Goal: Check status: Check status

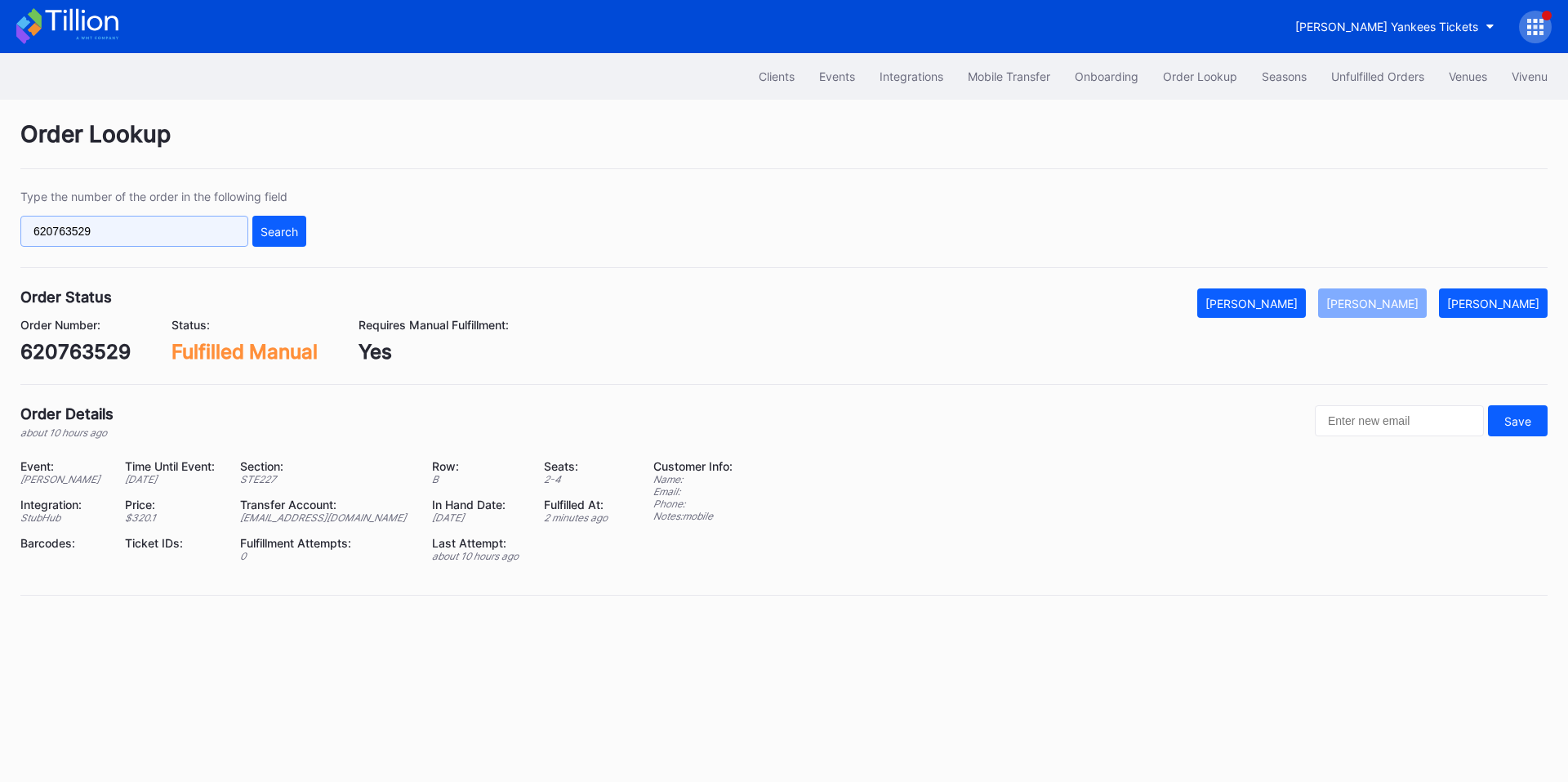
click at [147, 237] on input "620763529" at bounding box center [133, 232] width 228 height 31
paste input "126388897"
type input "126388897"
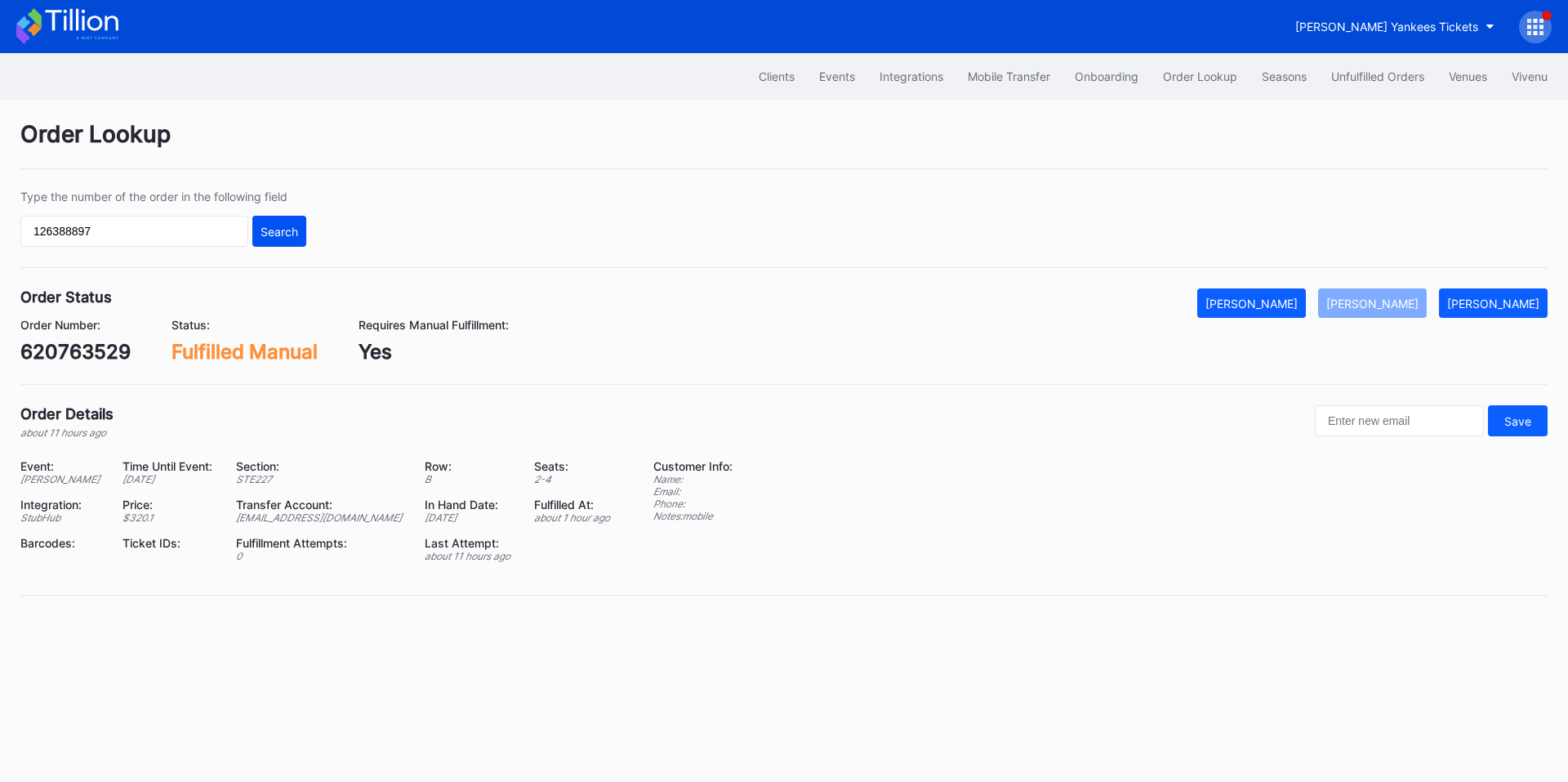
click at [290, 230] on div "Search" at bounding box center [278, 232] width 37 height 13
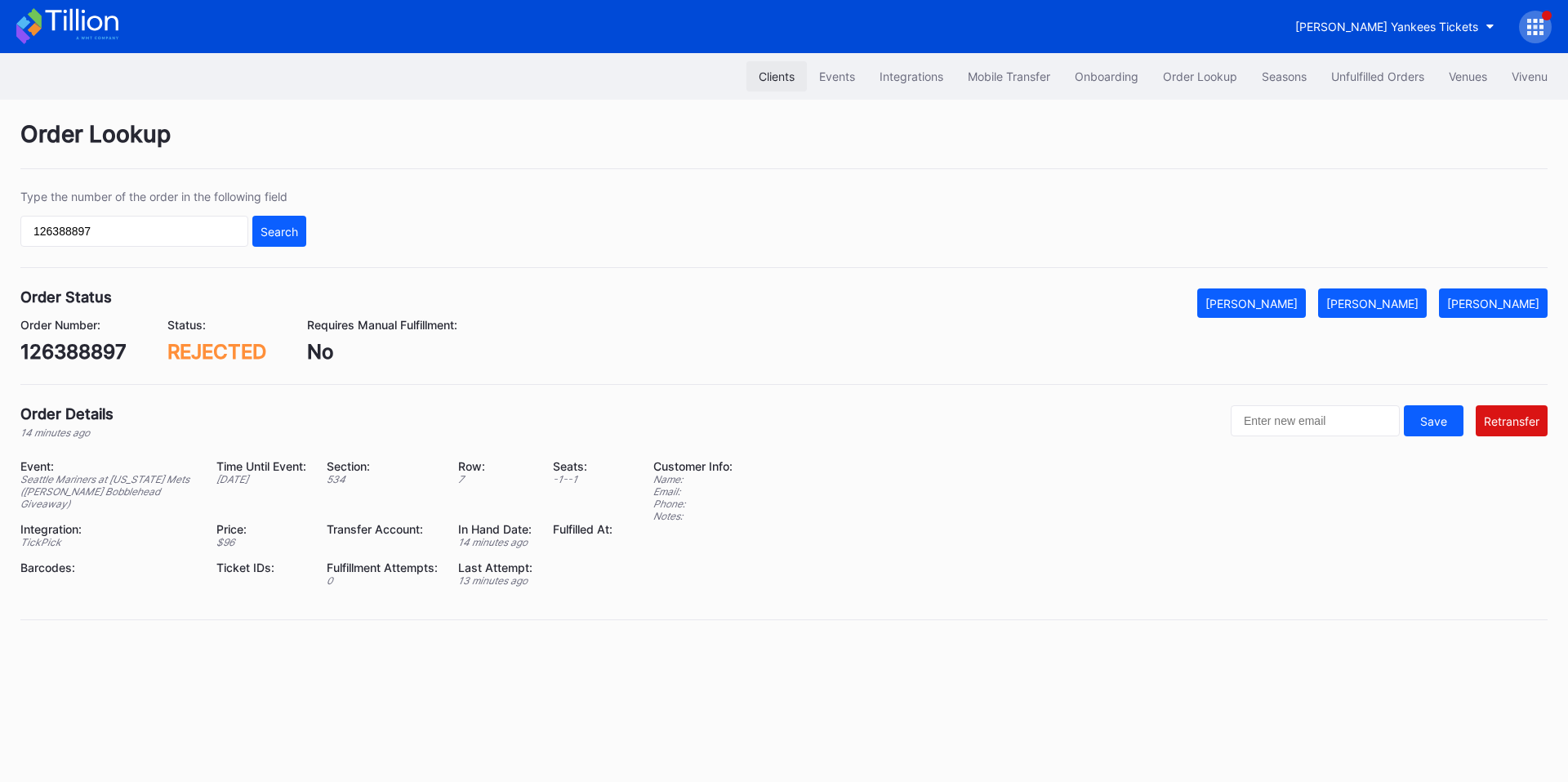
click at [769, 79] on div "Clients" at bounding box center [776, 76] width 36 height 13
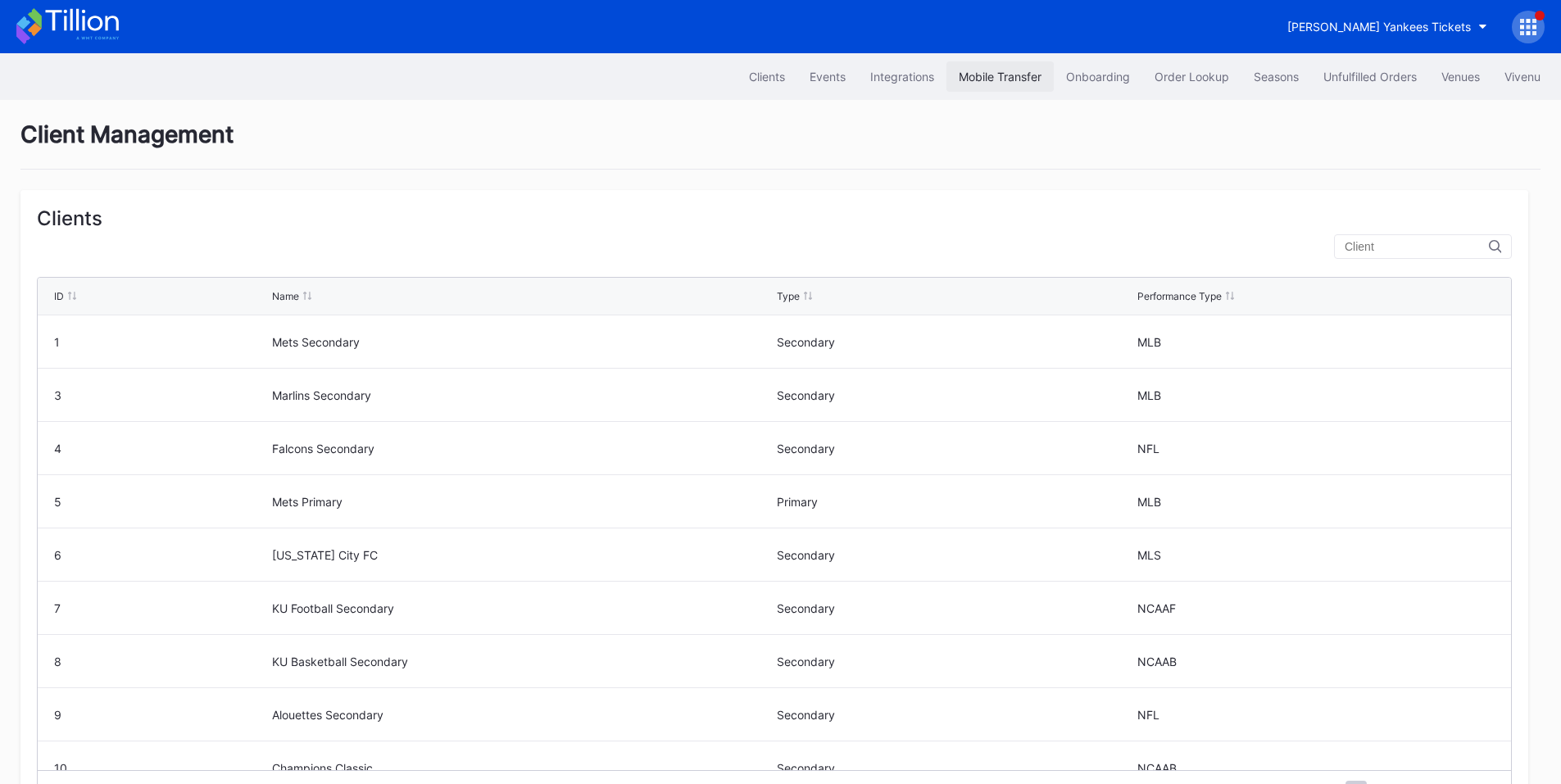
click at [963, 82] on div "Mobile Transfer" at bounding box center [1000, 76] width 83 height 13
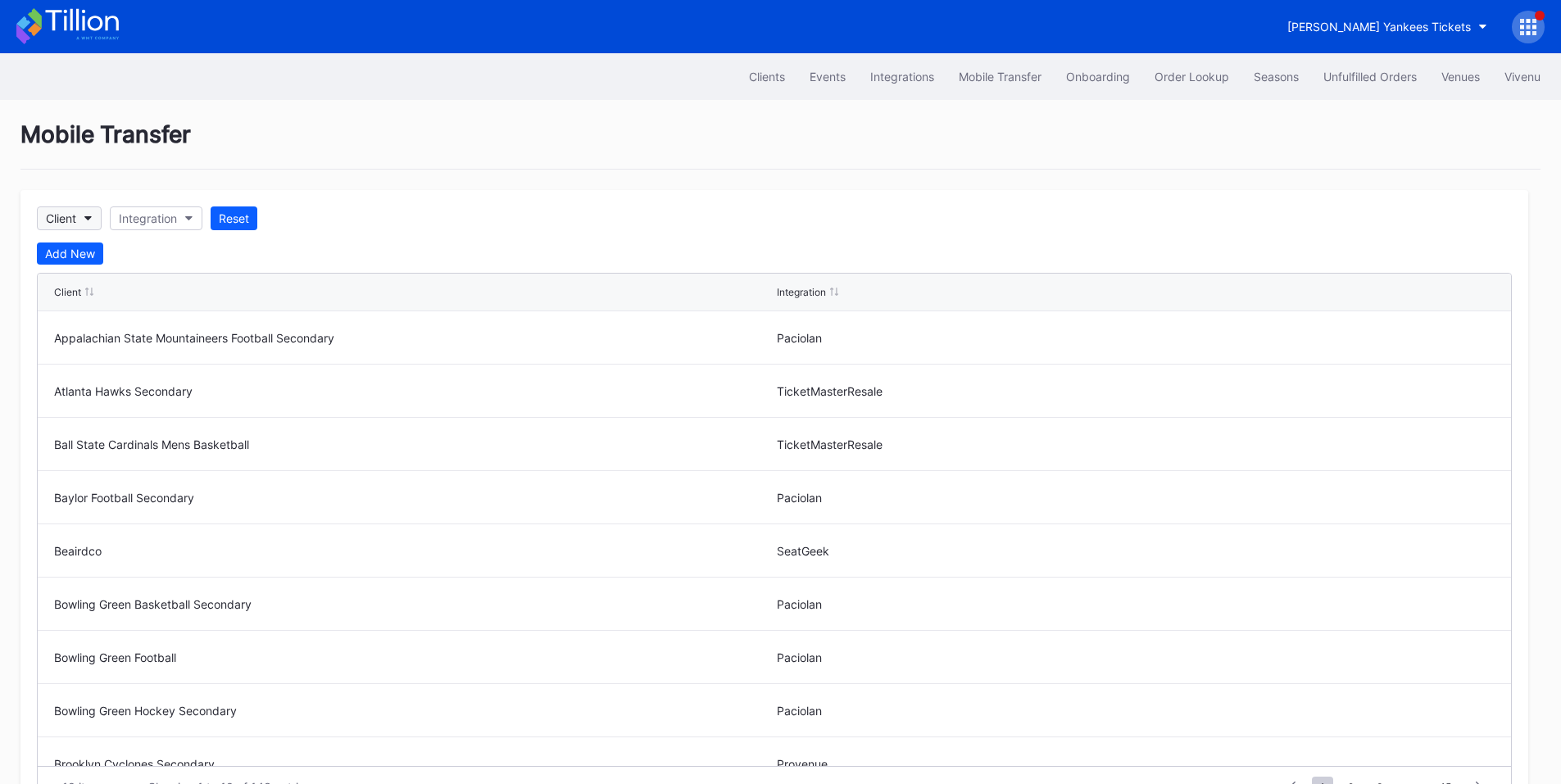
click at [66, 225] on button "Client" at bounding box center [68, 218] width 65 height 24
type input "met"
click at [158, 292] on div "Mets Secondary" at bounding box center [146, 291] width 218 height 30
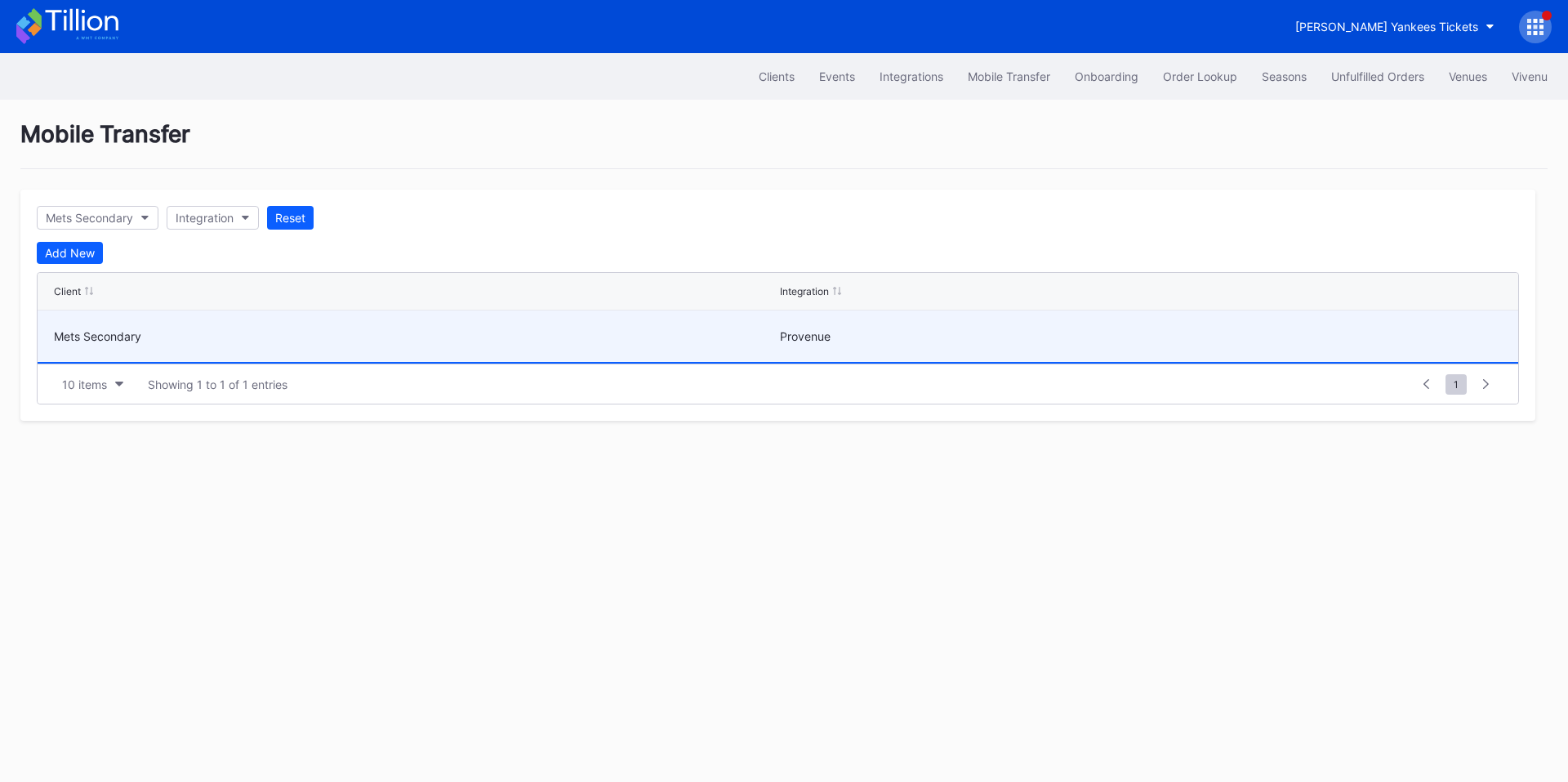
click at [472, 326] on div "Mets Secondary" at bounding box center [415, 336] width 722 height 52
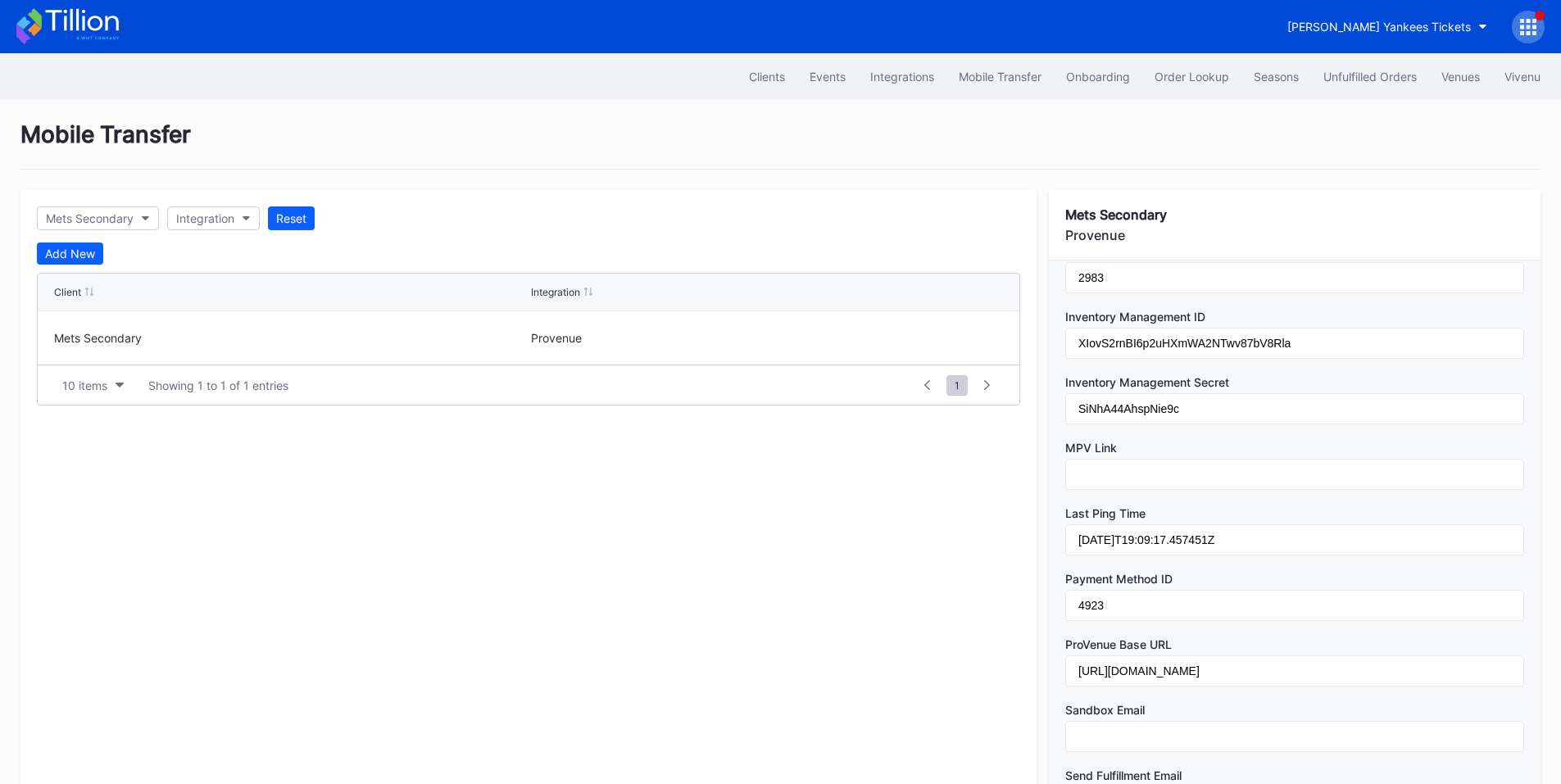
scroll to position [1034, 0]
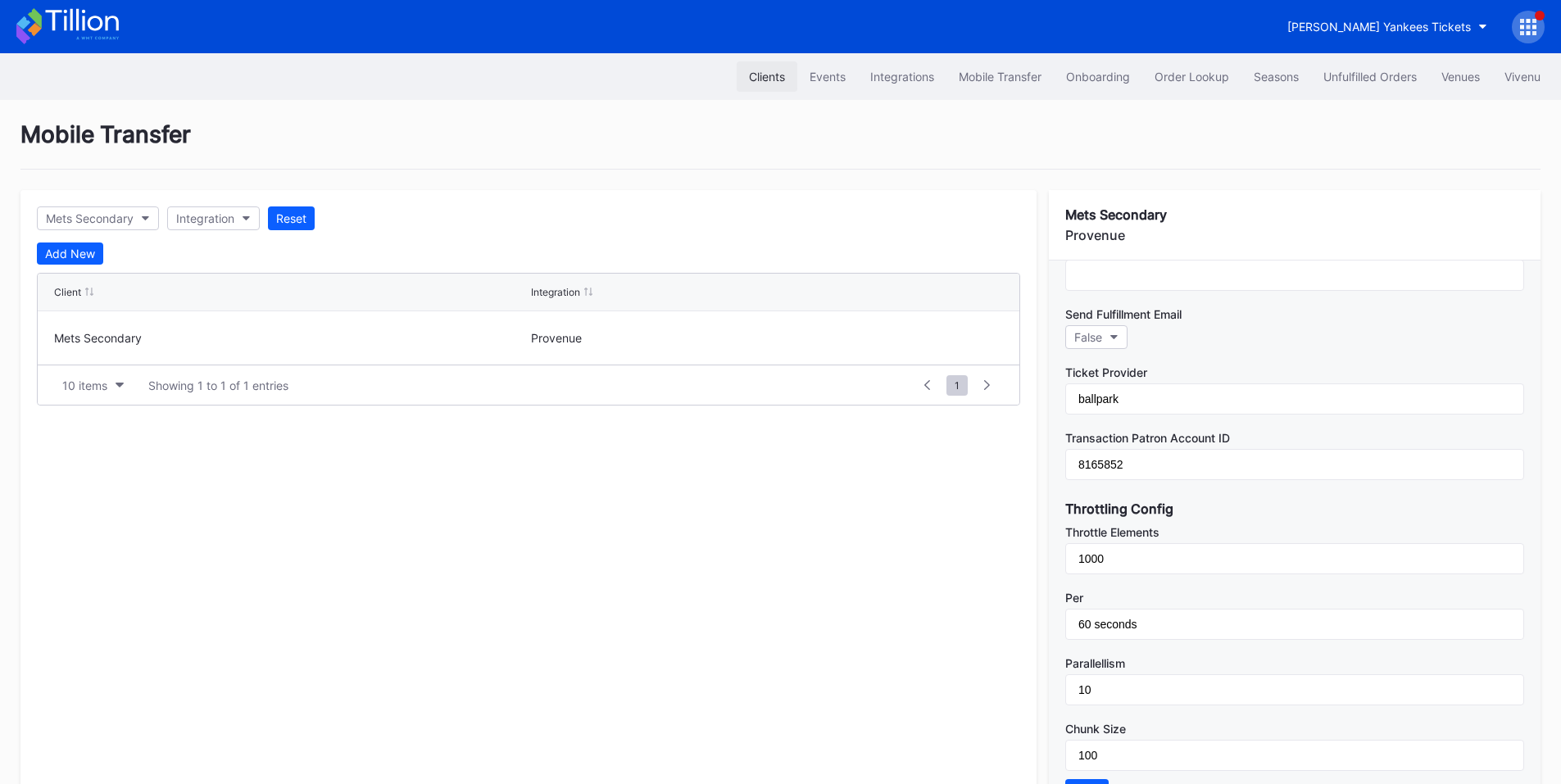
click at [765, 76] on div "Clients" at bounding box center [766, 76] width 36 height 13
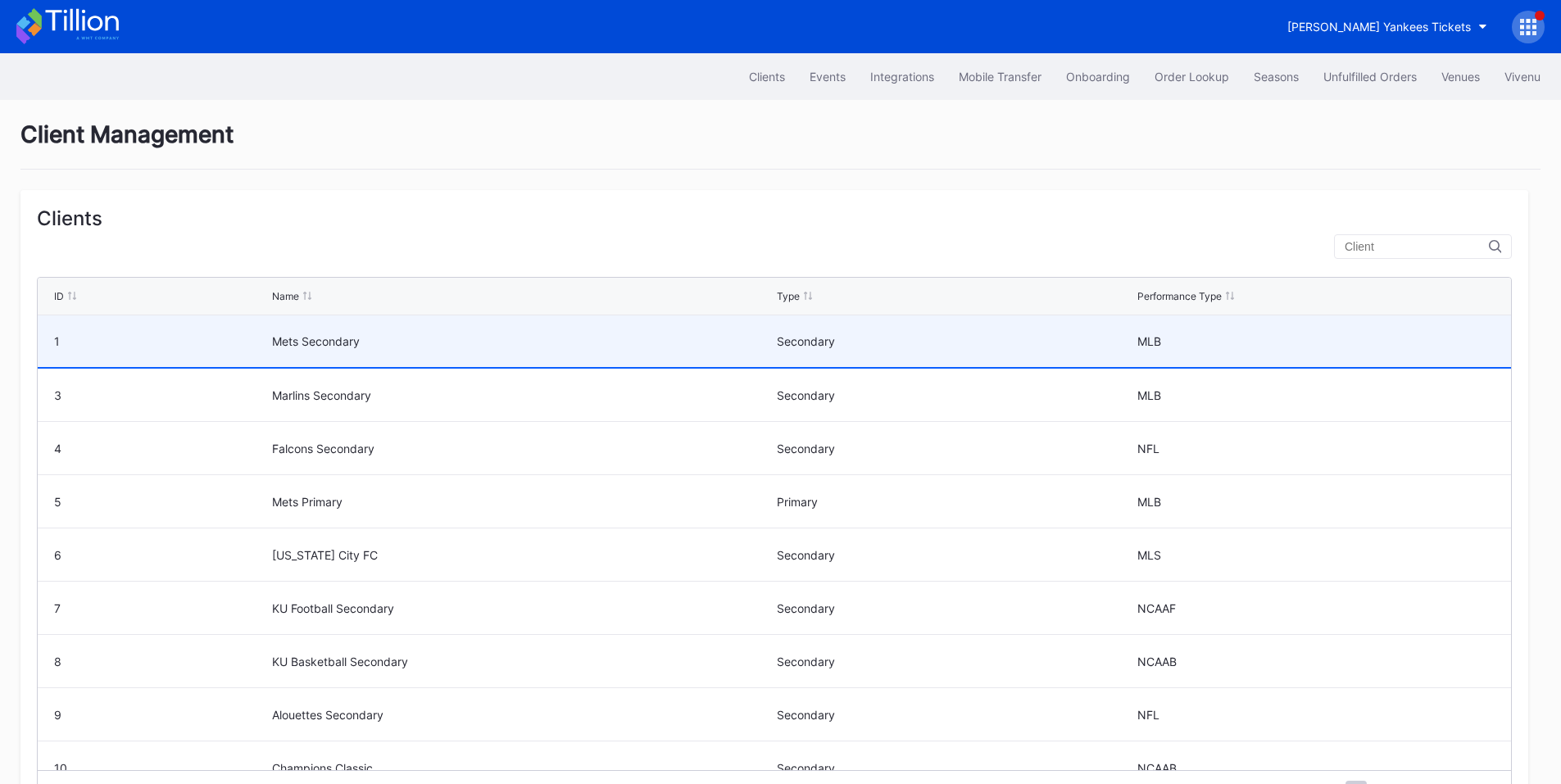
click at [358, 336] on div "Mets Secondary" at bounding box center [521, 341] width 500 height 13
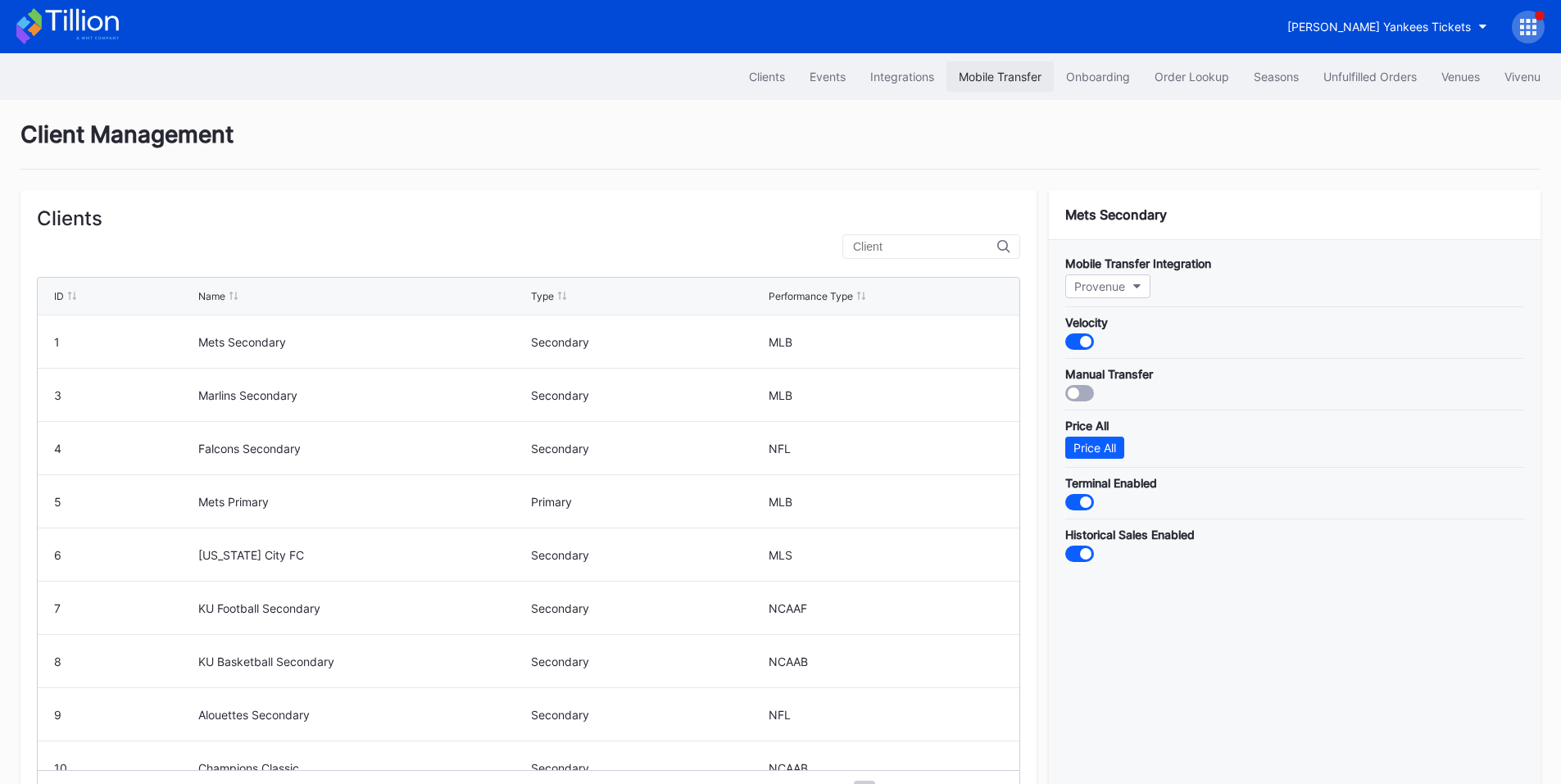
click at [996, 78] on div "Mobile Transfer" at bounding box center [1000, 76] width 83 height 13
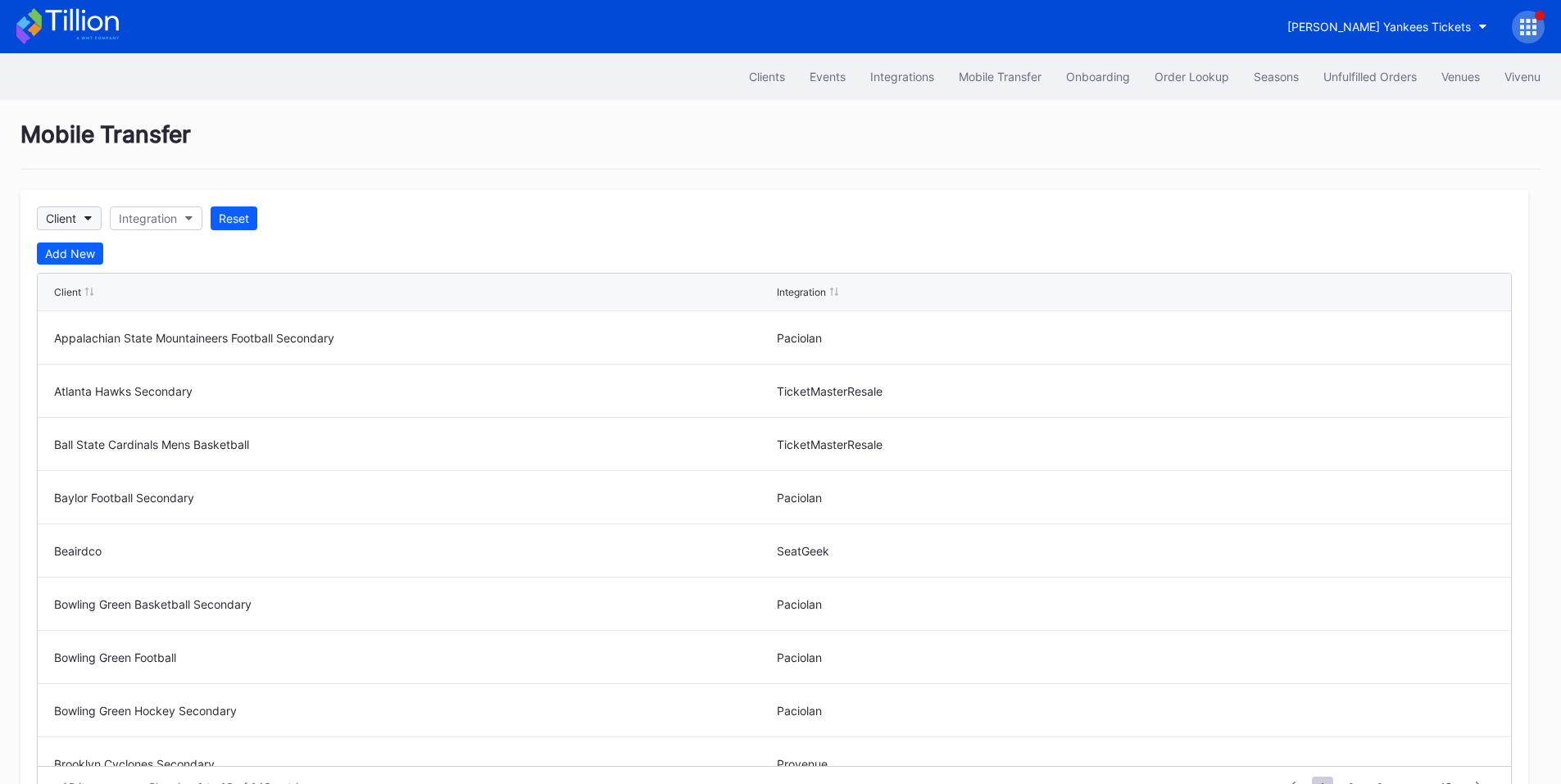
click at [76, 222] on div "Client" at bounding box center [61, 218] width 30 height 13
type input "met"
click at [98, 289] on div "Mets Secondary" at bounding box center [93, 291] width 88 height 13
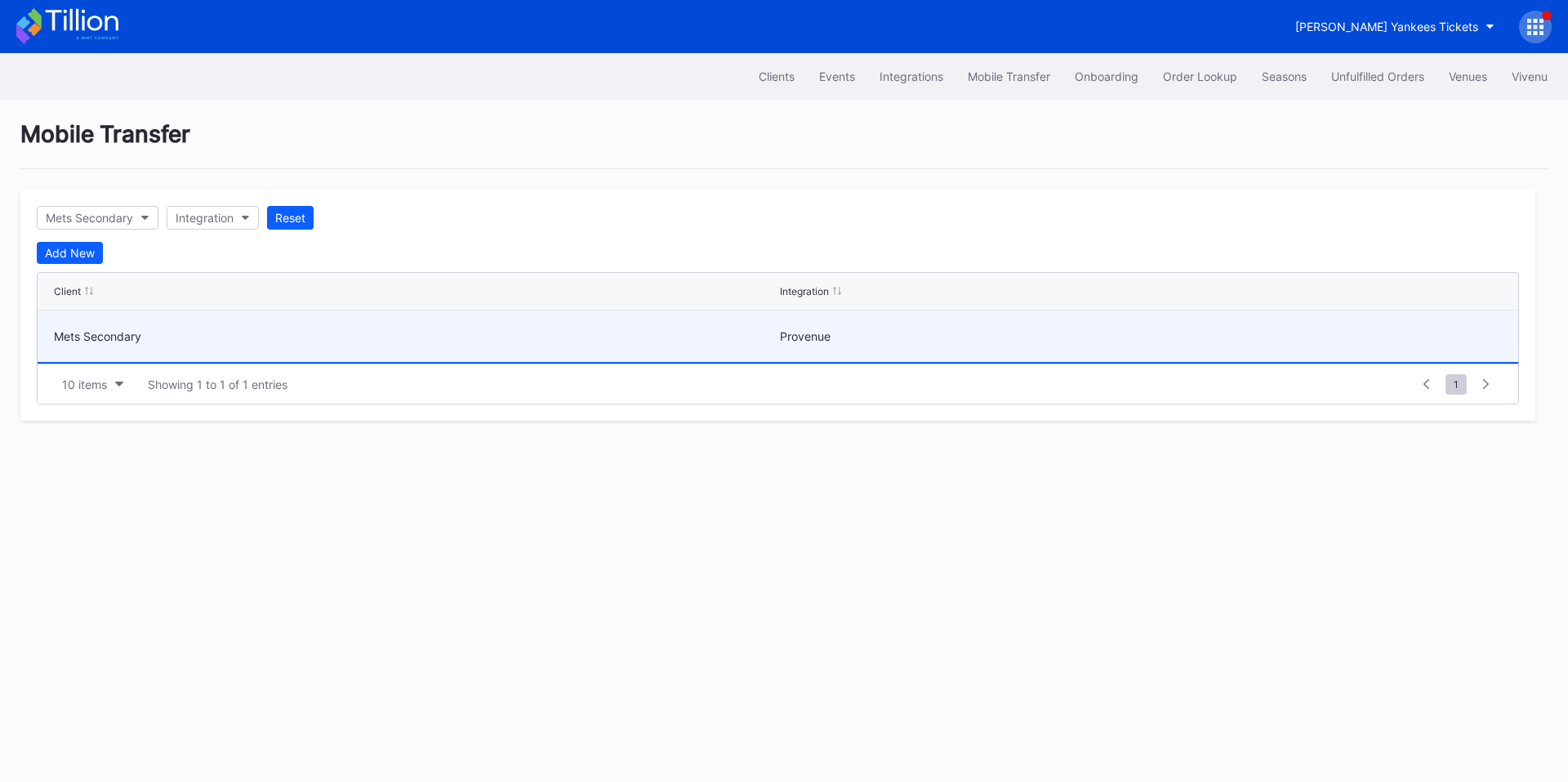
click at [667, 330] on div "Mets Secondary" at bounding box center [415, 336] width 722 height 13
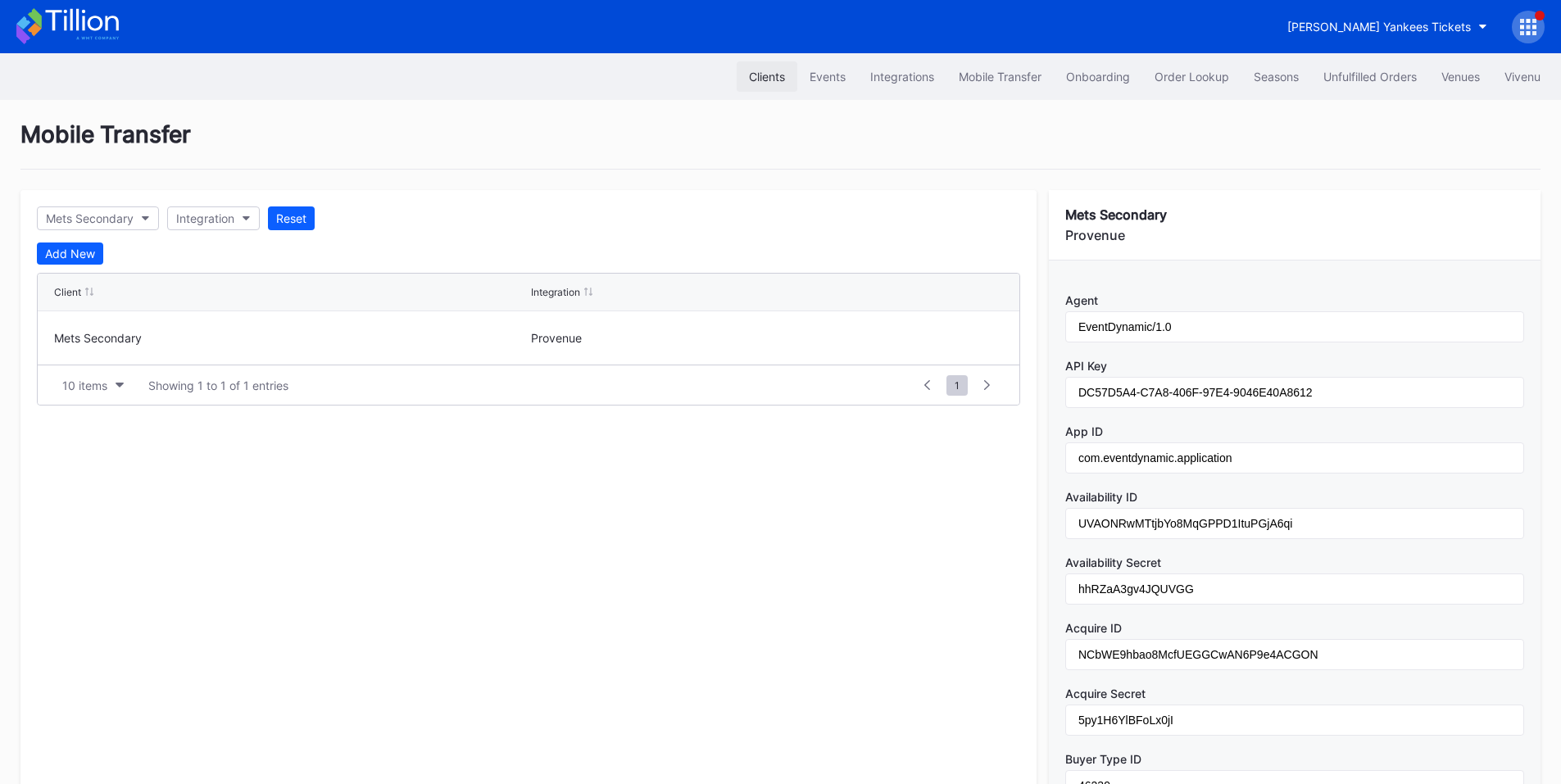
click at [759, 71] on div "Clients" at bounding box center [766, 76] width 36 height 13
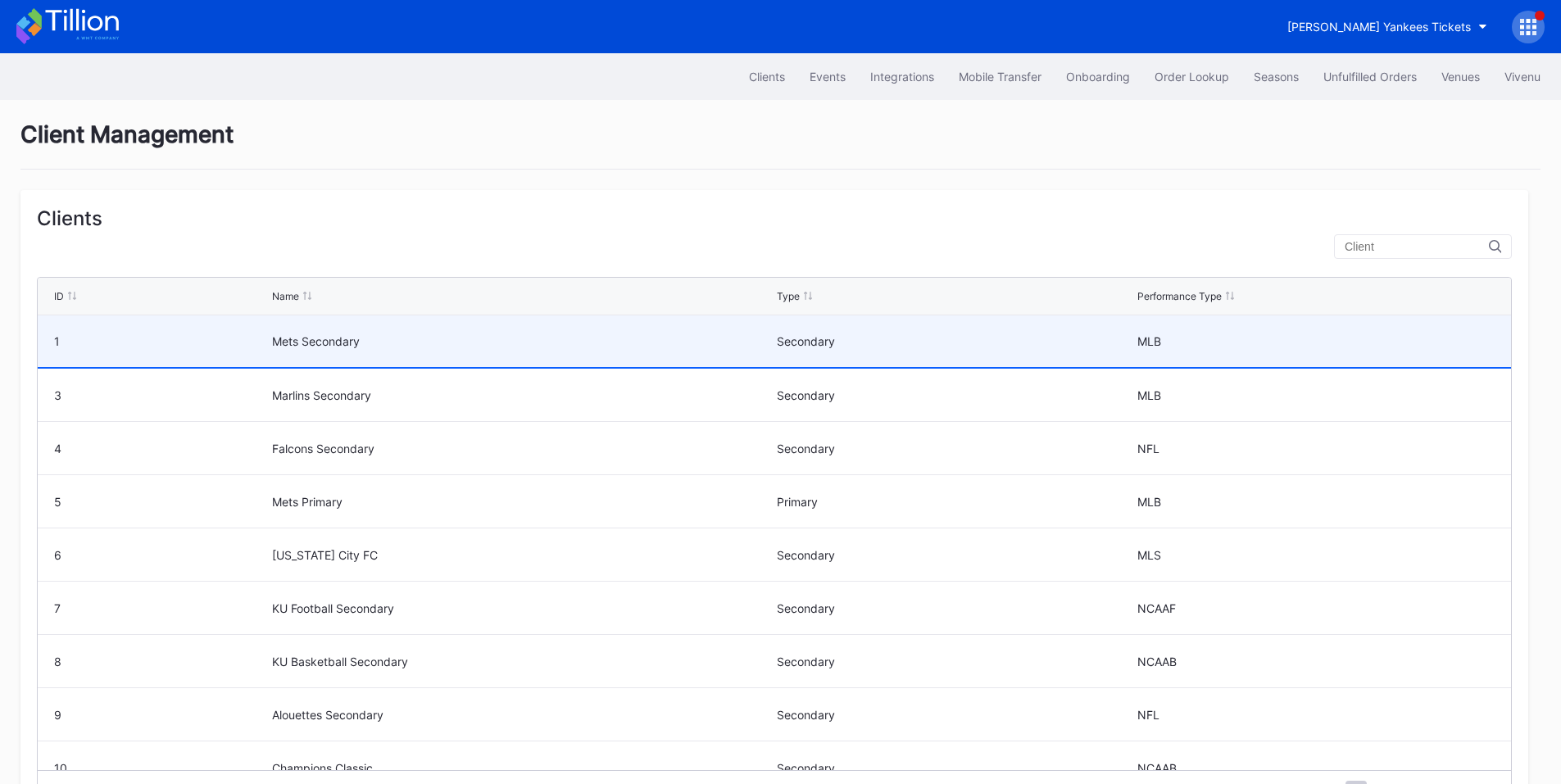
click at [348, 338] on div "Mets Secondary" at bounding box center [521, 341] width 500 height 13
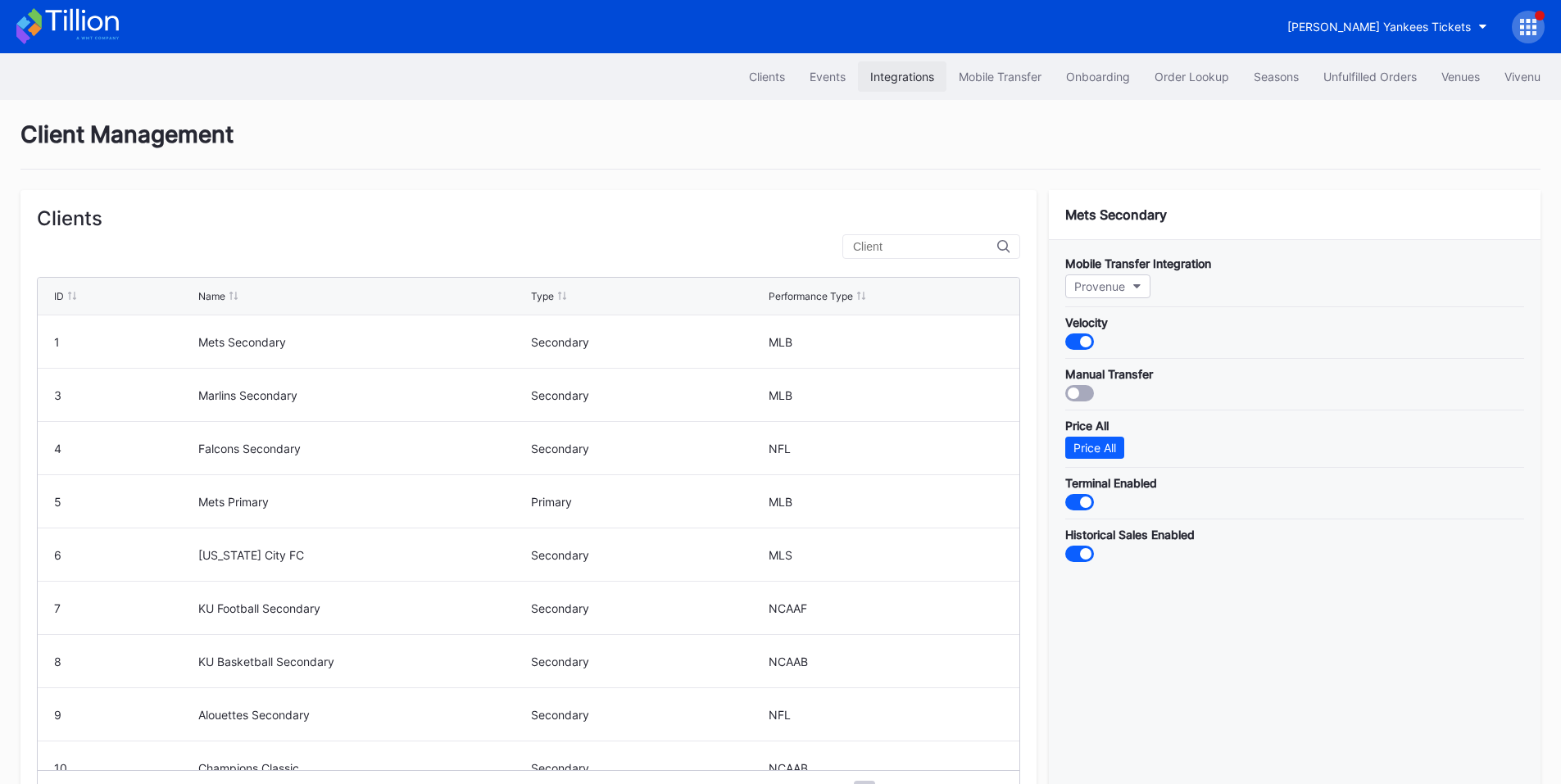
click at [892, 79] on div "Integrations" at bounding box center [902, 76] width 64 height 13
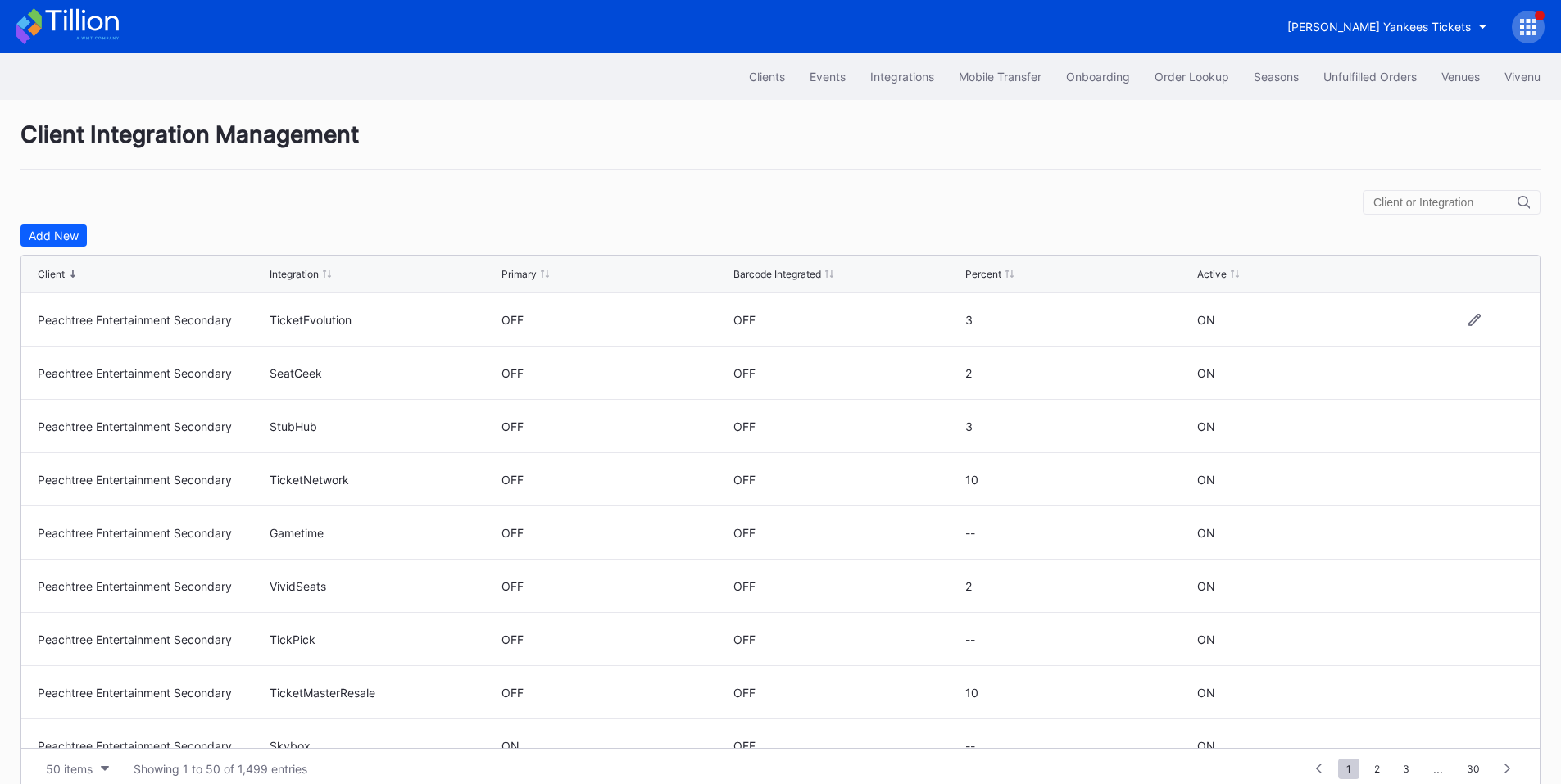
click at [885, 321] on div "OFF" at bounding box center [847, 319] width 227 height 52
click at [819, 80] on div "Events" at bounding box center [827, 76] width 36 height 13
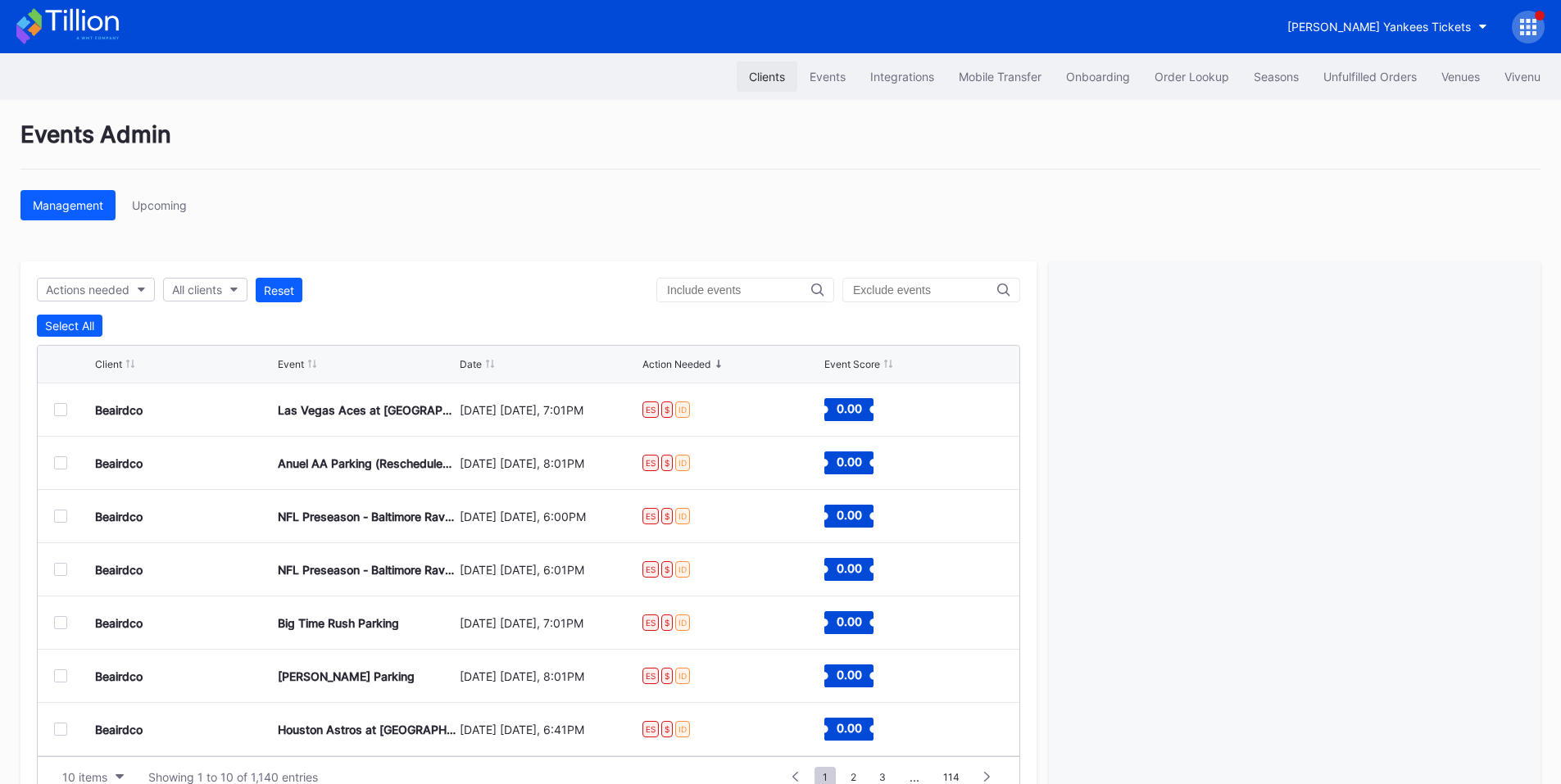
click at [764, 79] on div "Clients" at bounding box center [766, 76] width 36 height 13
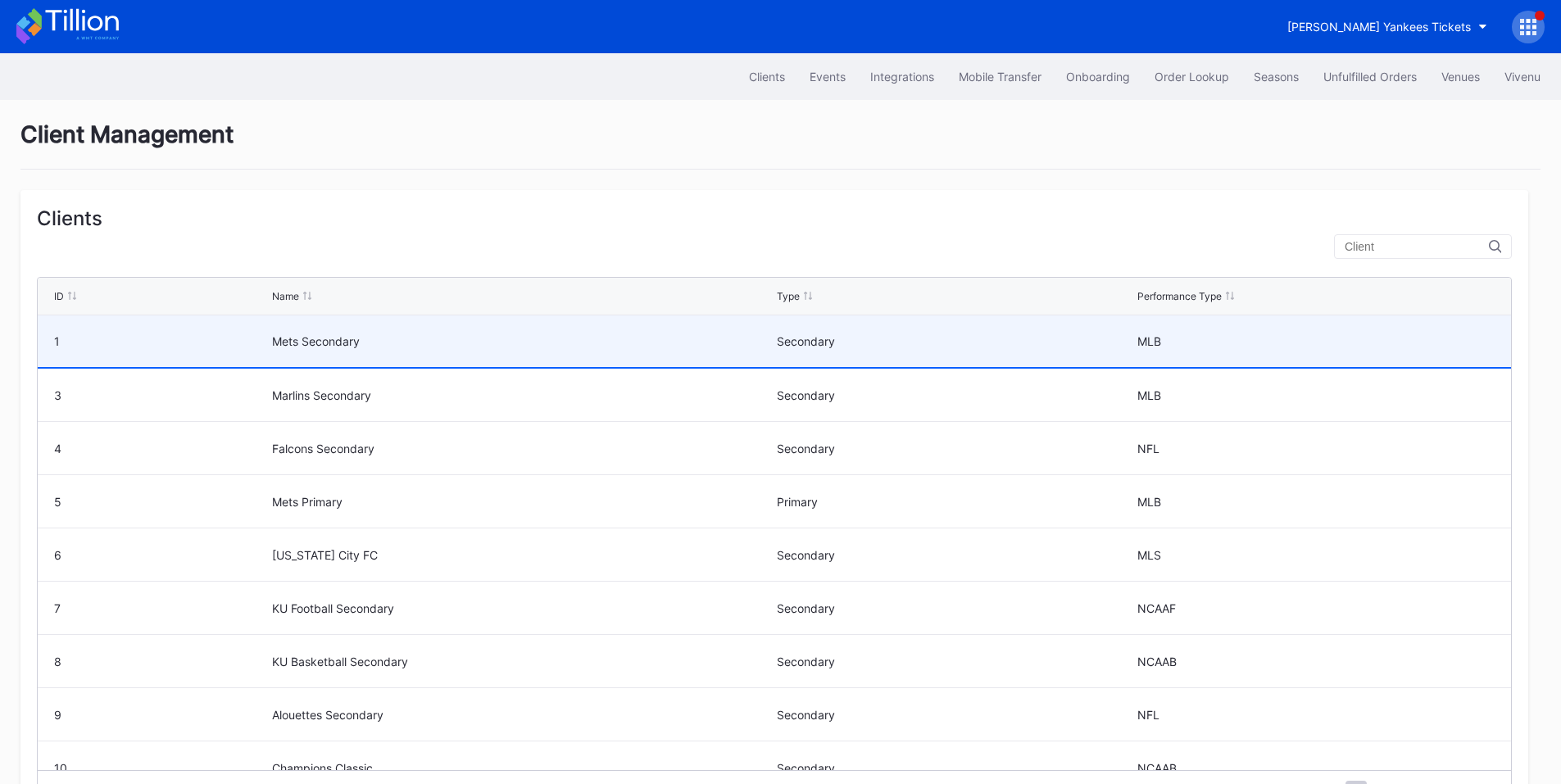
click at [331, 345] on div "Mets Secondary" at bounding box center [521, 341] width 500 height 13
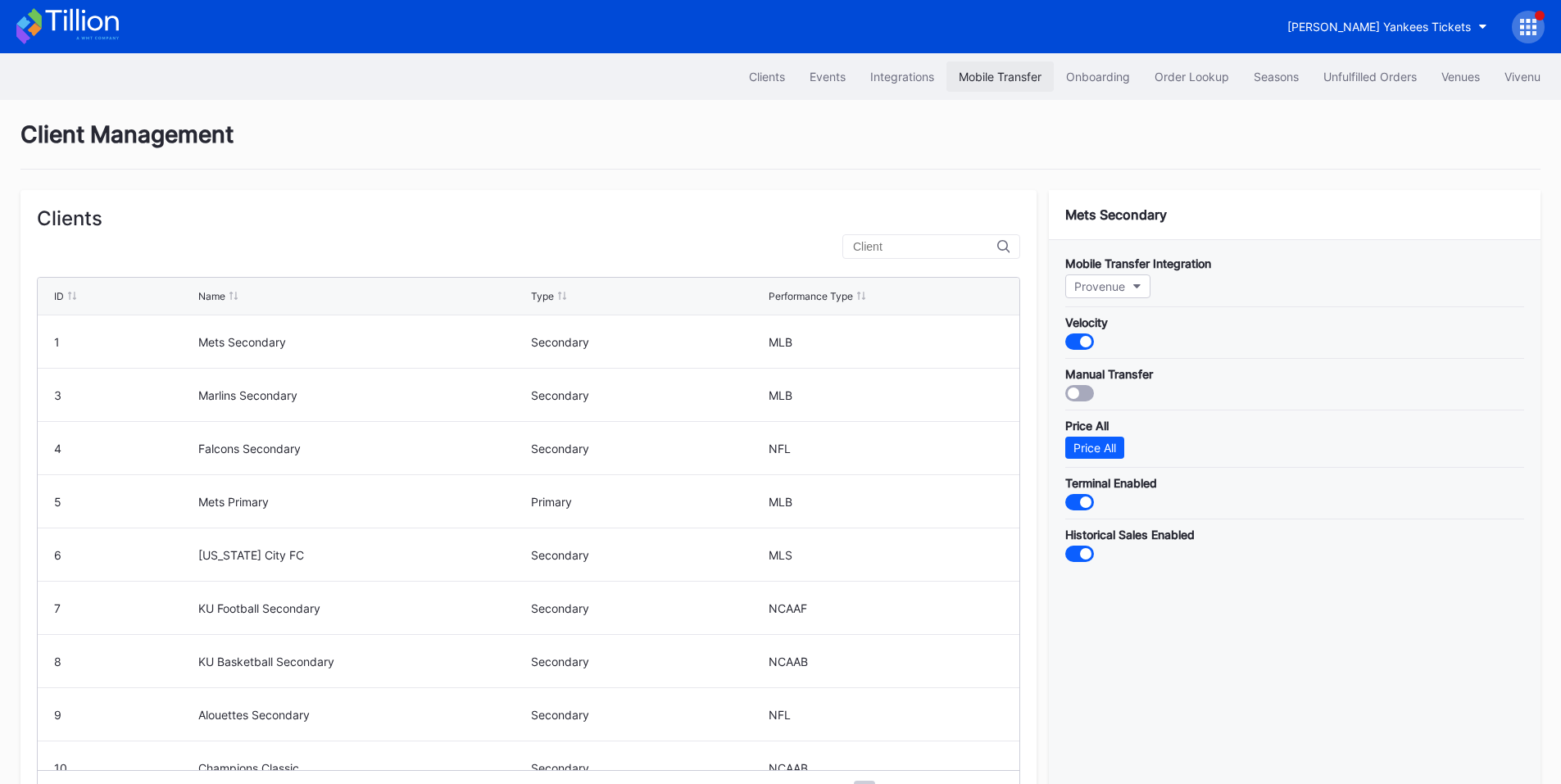
click at [1012, 88] on button "Mobile Transfer" at bounding box center [999, 76] width 107 height 30
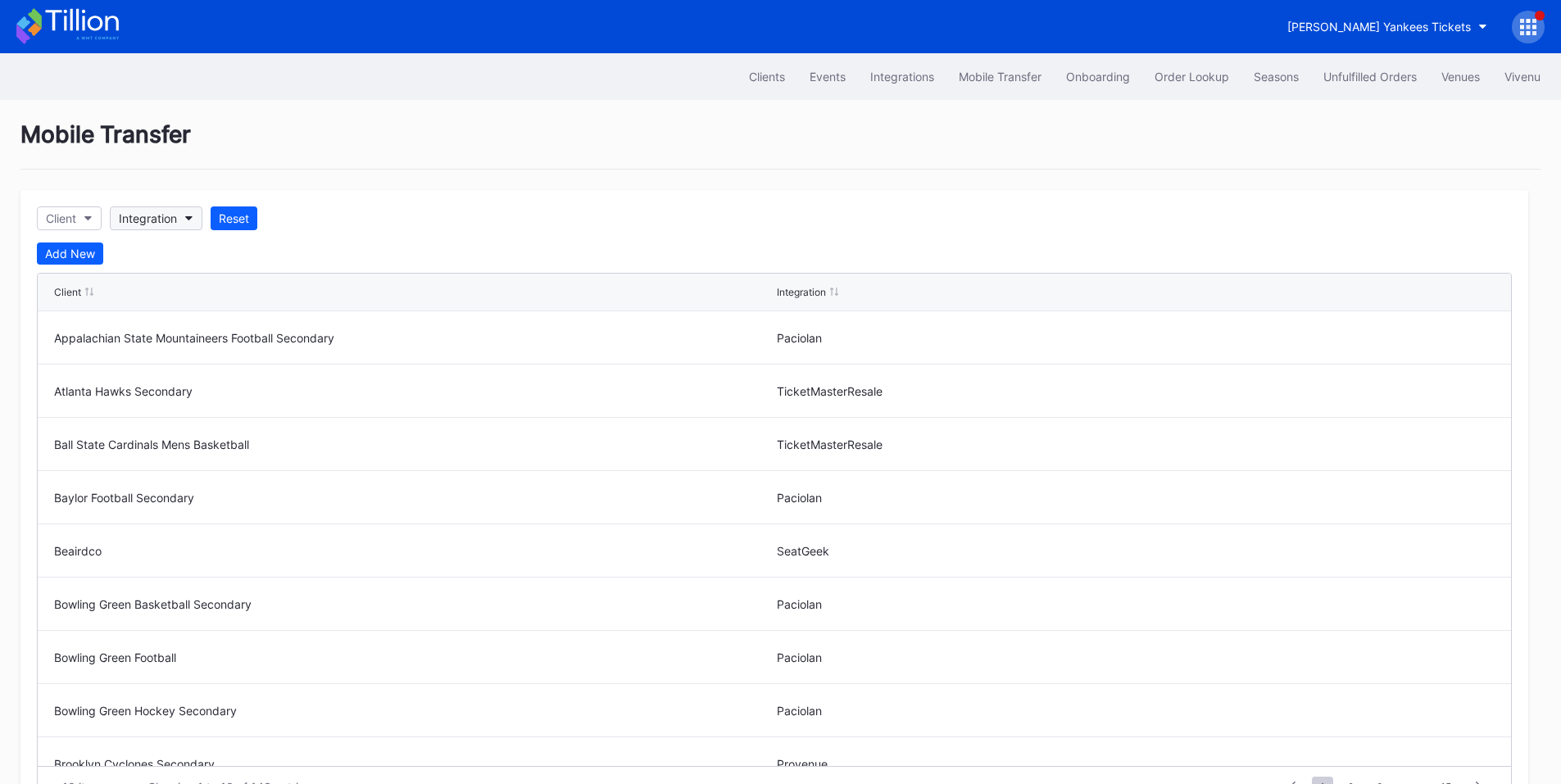
click at [170, 221] on div "Integration" at bounding box center [147, 218] width 58 height 13
click at [172, 351] on div "Provenue" at bounding box center [148, 352] width 51 height 13
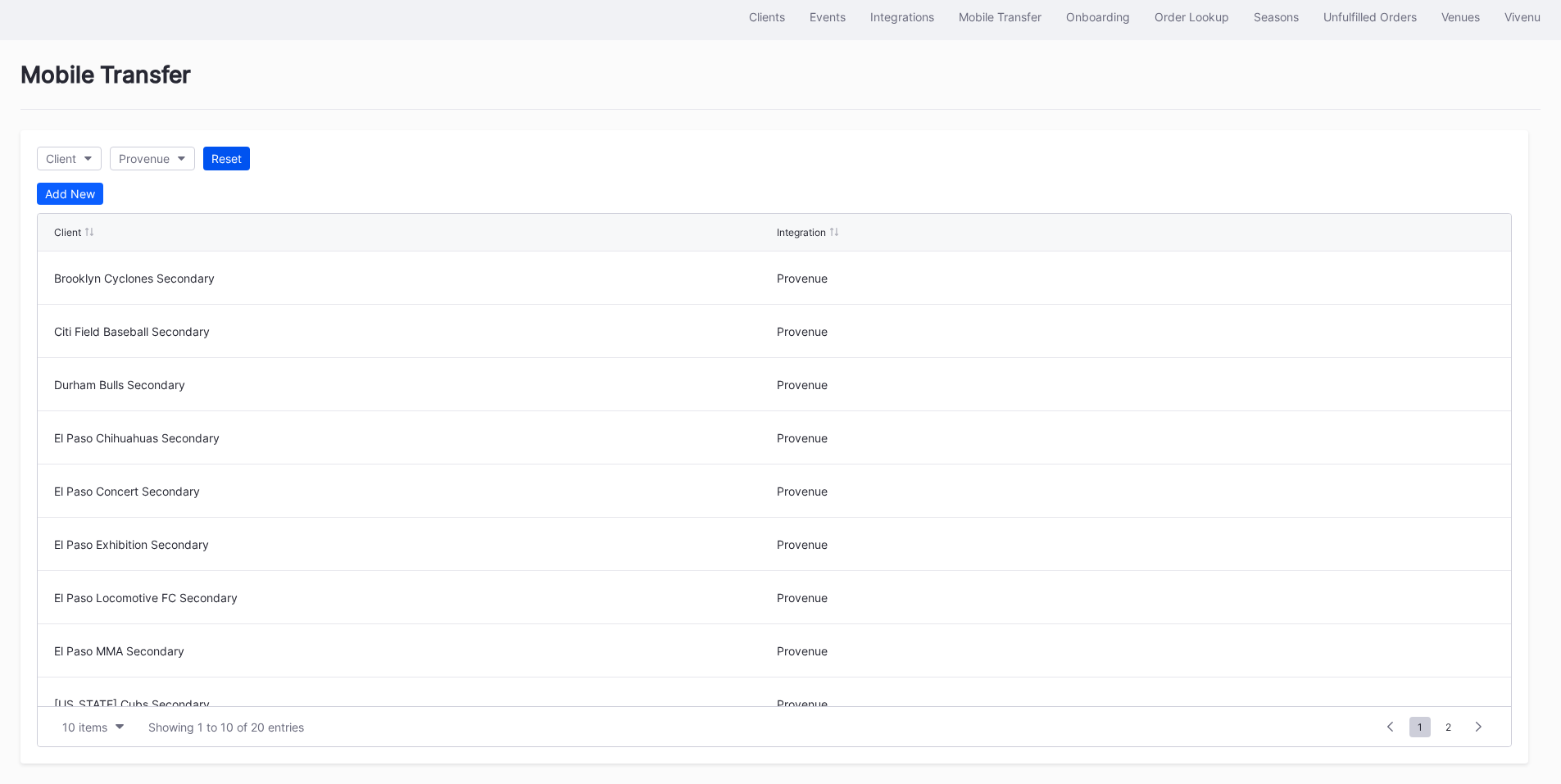
click at [235, 163] on div "Reset" at bounding box center [225, 158] width 30 height 13
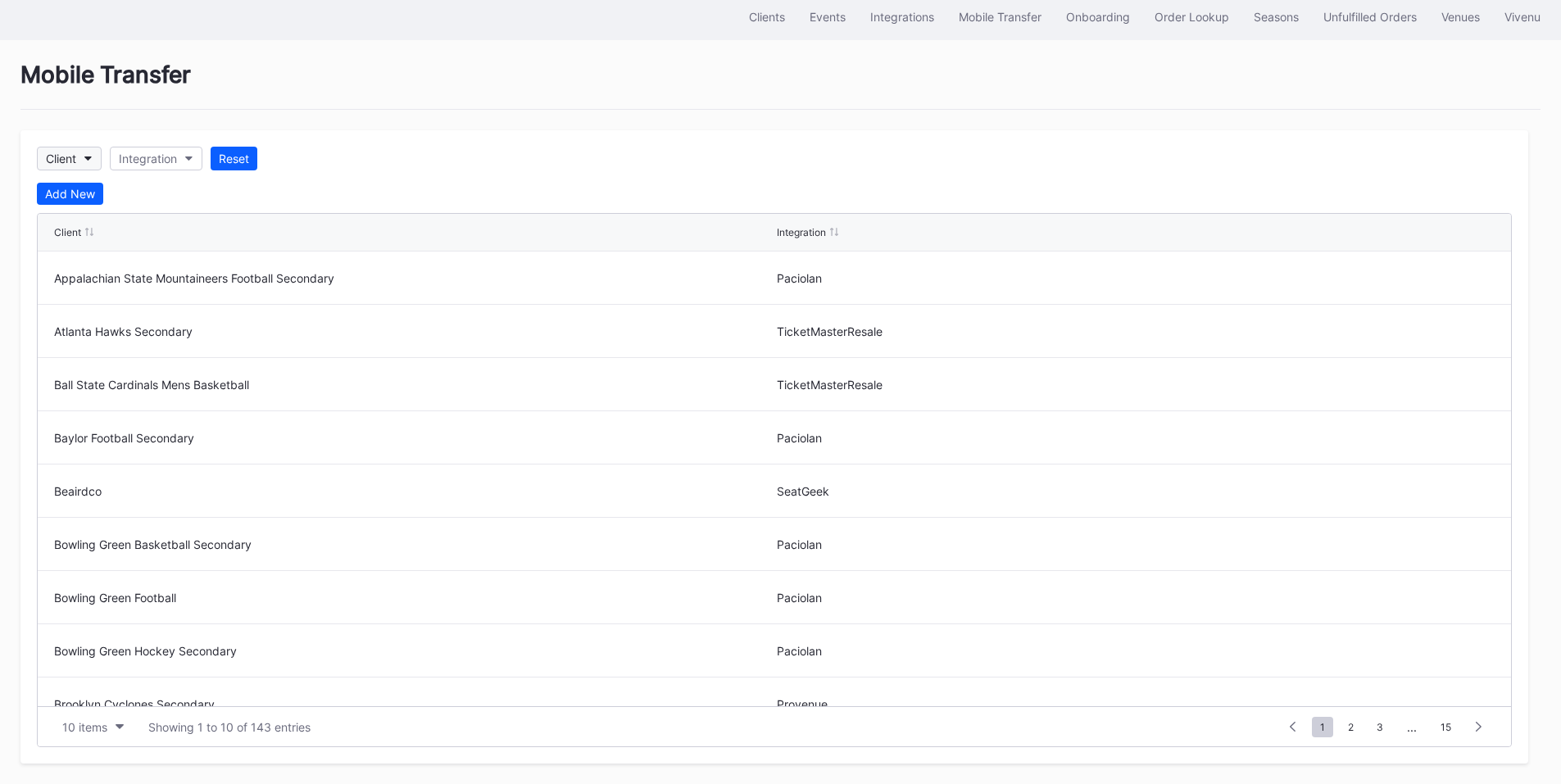
click at [85, 153] on button "Client" at bounding box center [68, 158] width 65 height 24
type input "met"
click at [113, 222] on div "Mets Secondary" at bounding box center [146, 231] width 218 height 30
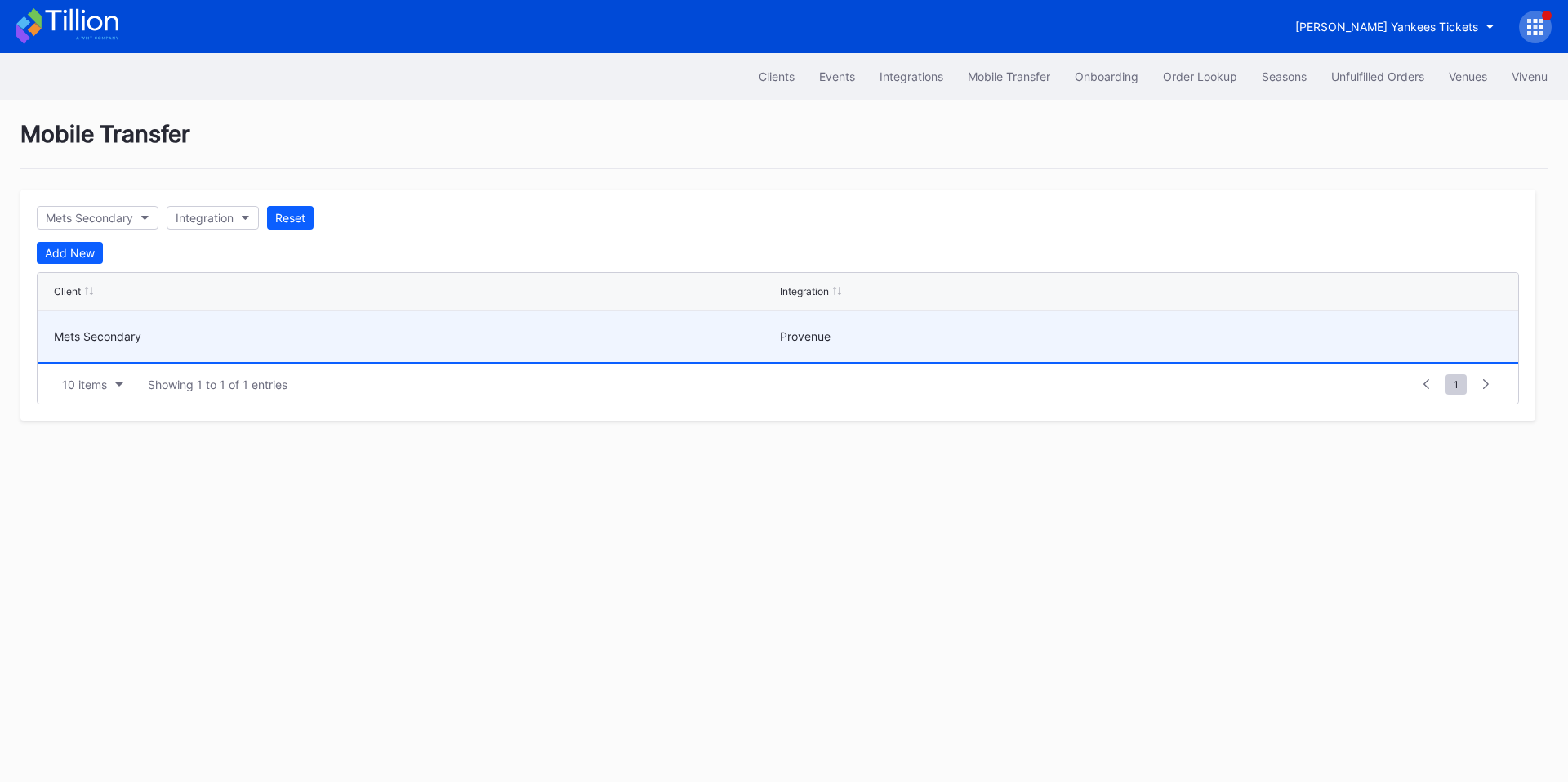
click at [199, 342] on div "Mets Secondary" at bounding box center [415, 336] width 722 height 13
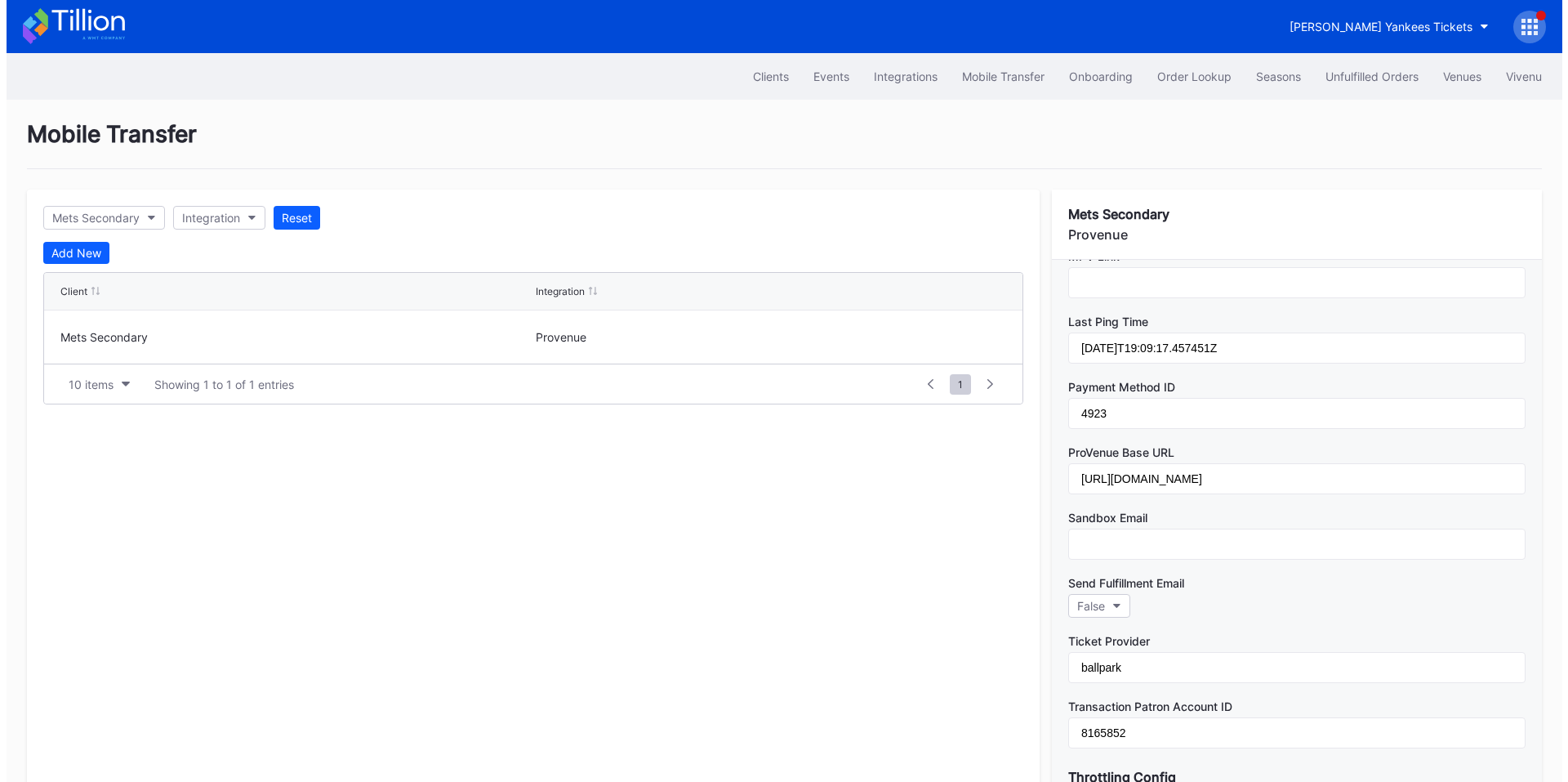
scroll to position [953, 0]
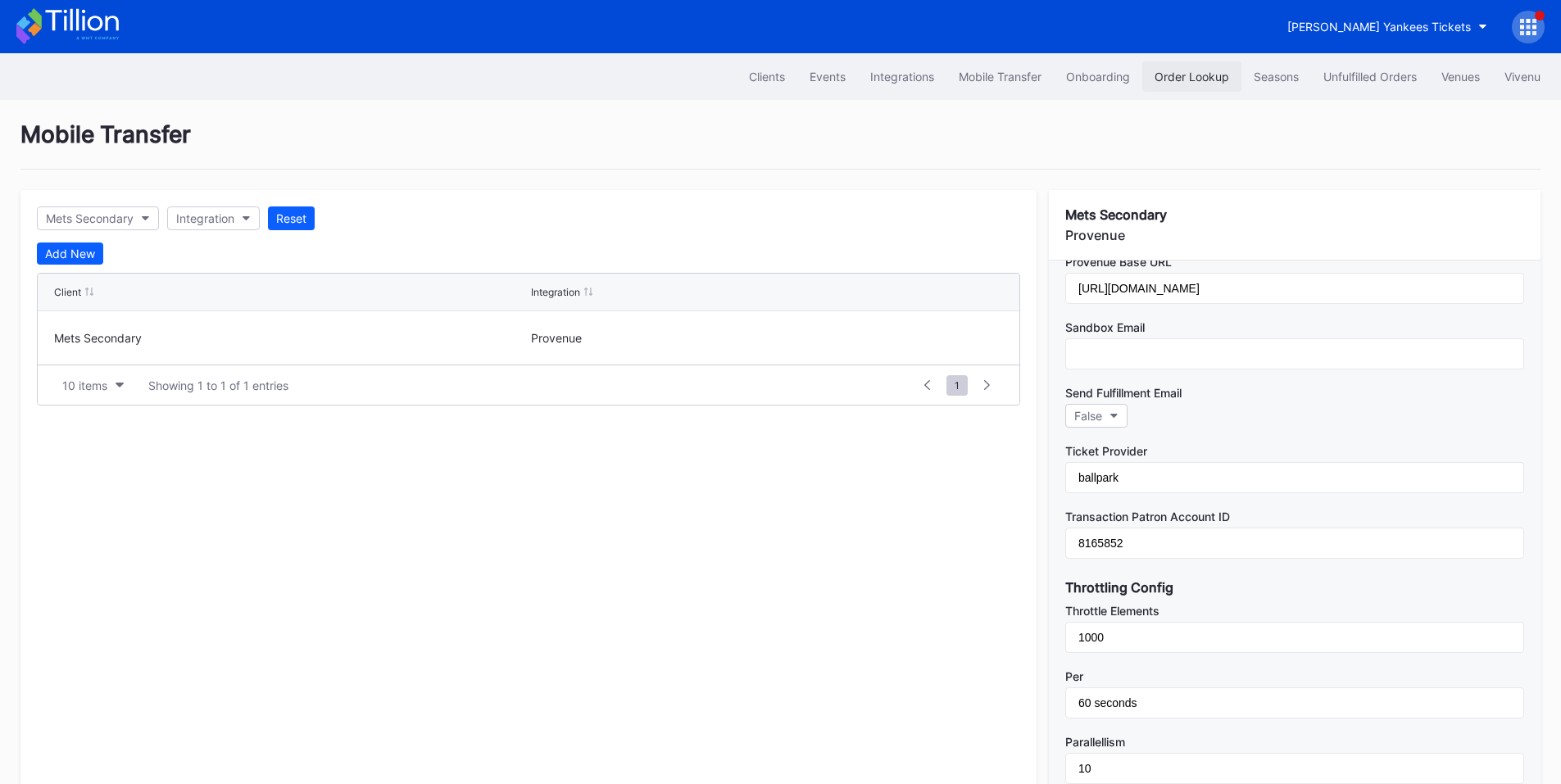
click at [1190, 74] on div "Order Lookup" at bounding box center [1191, 76] width 74 height 13
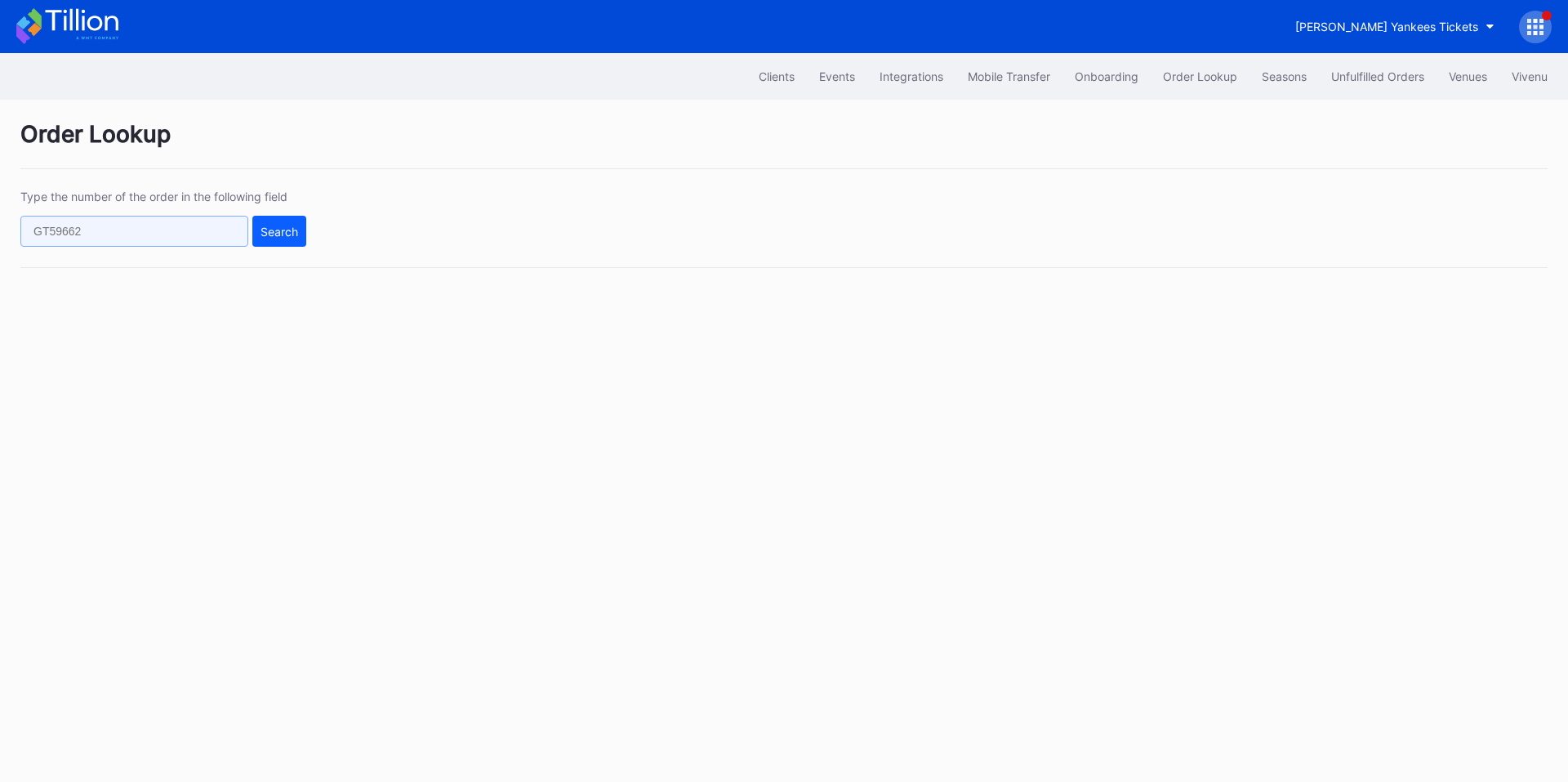
click at [175, 235] on input "text" at bounding box center [133, 232] width 228 height 31
paste input "3215s8nk1np"
type input "3215s8nk1np"
click at [271, 245] on button "Search" at bounding box center [279, 232] width 54 height 31
